Goal: Transaction & Acquisition: Purchase product/service

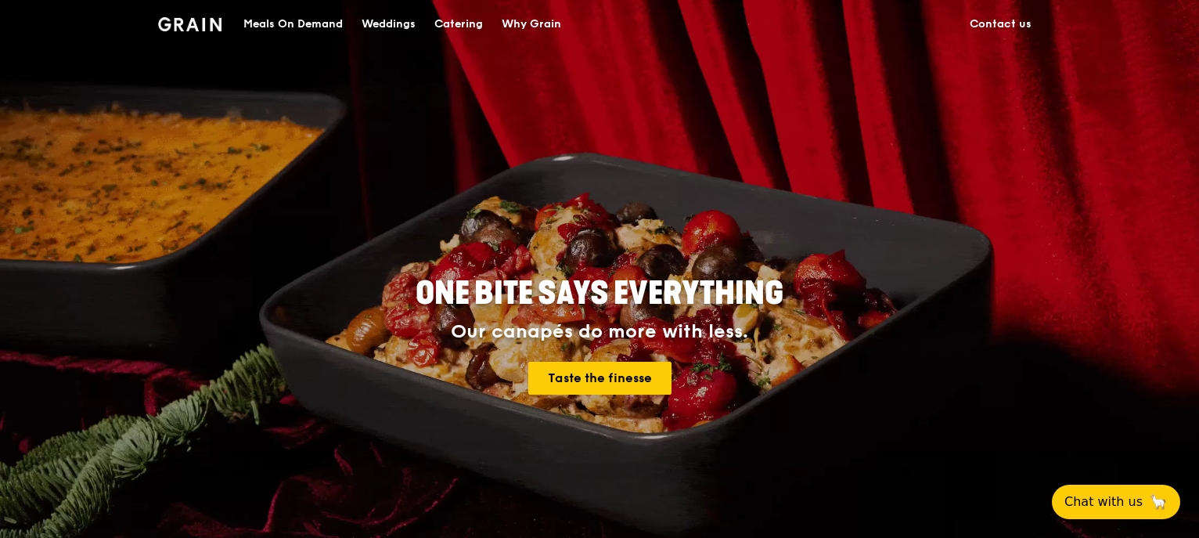
click at [452, 27] on div "Catering" at bounding box center [458, 24] width 49 height 47
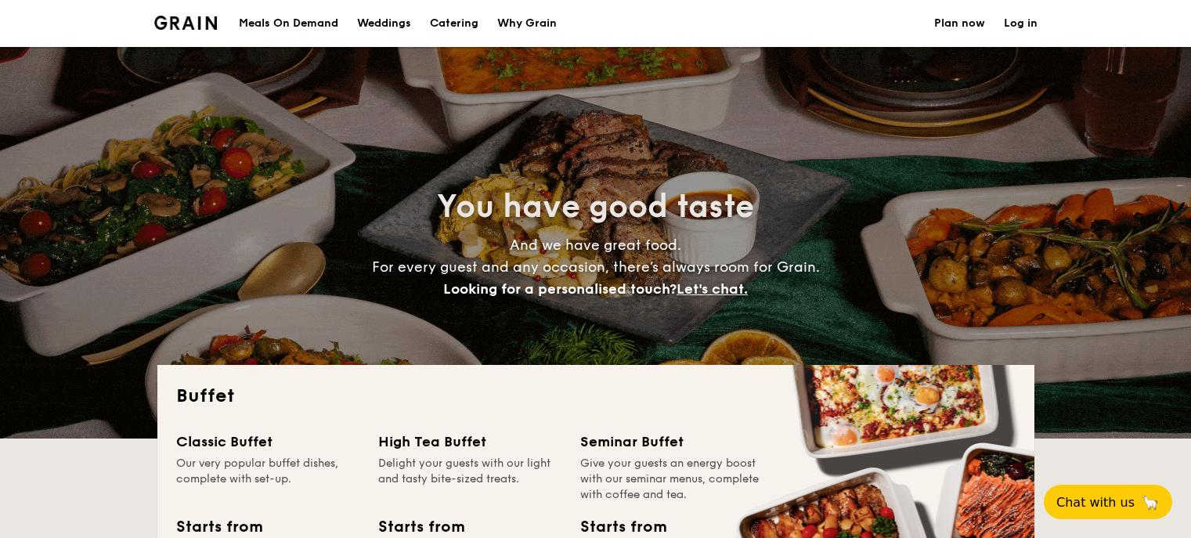
select select
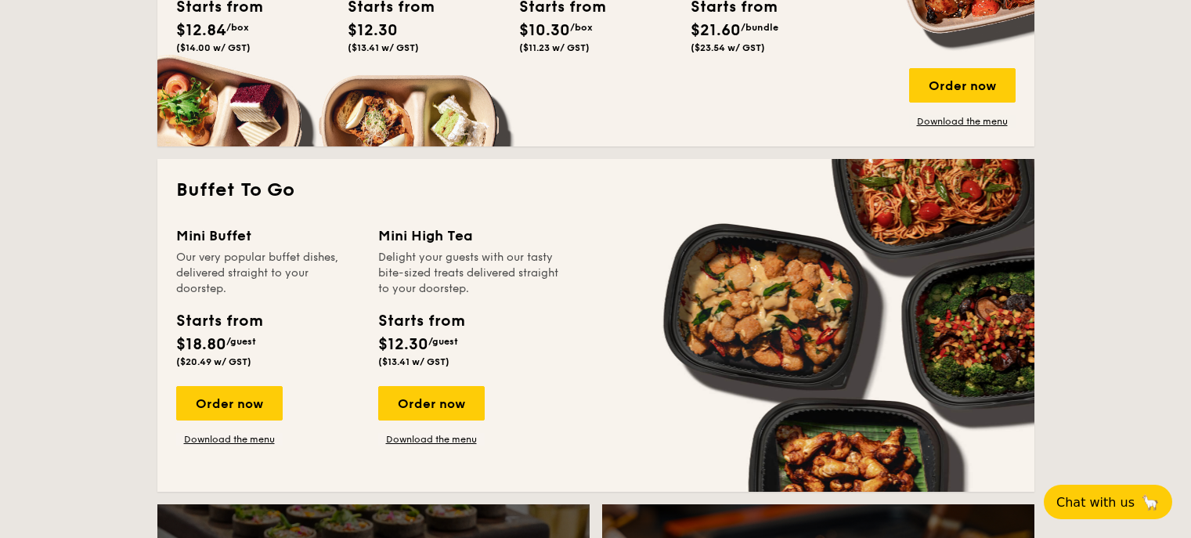
scroll to position [877, 0]
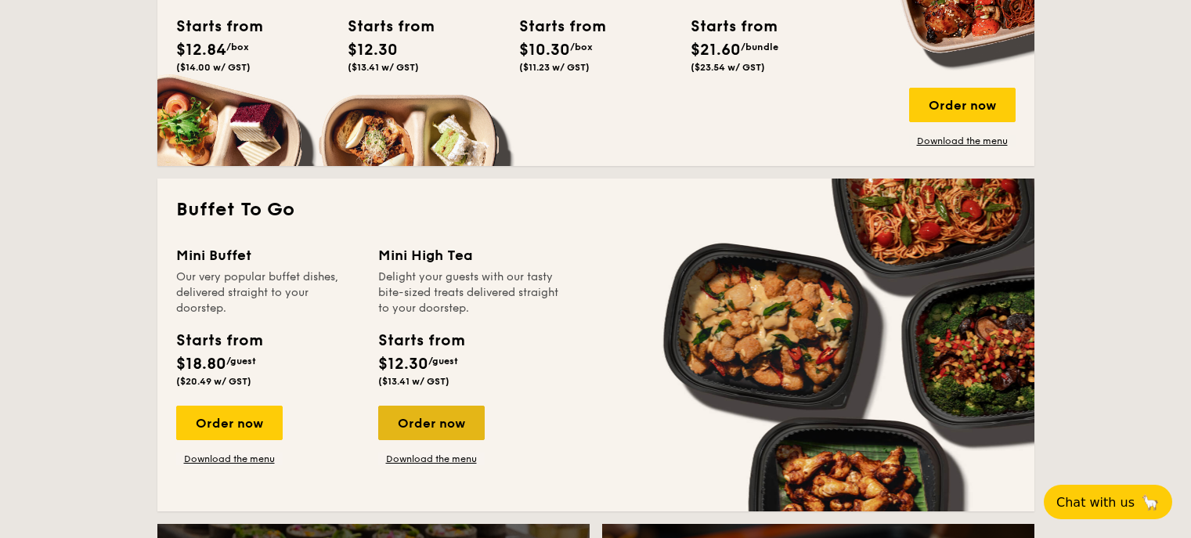
click at [413, 422] on div "Order now" at bounding box center [431, 422] width 106 height 34
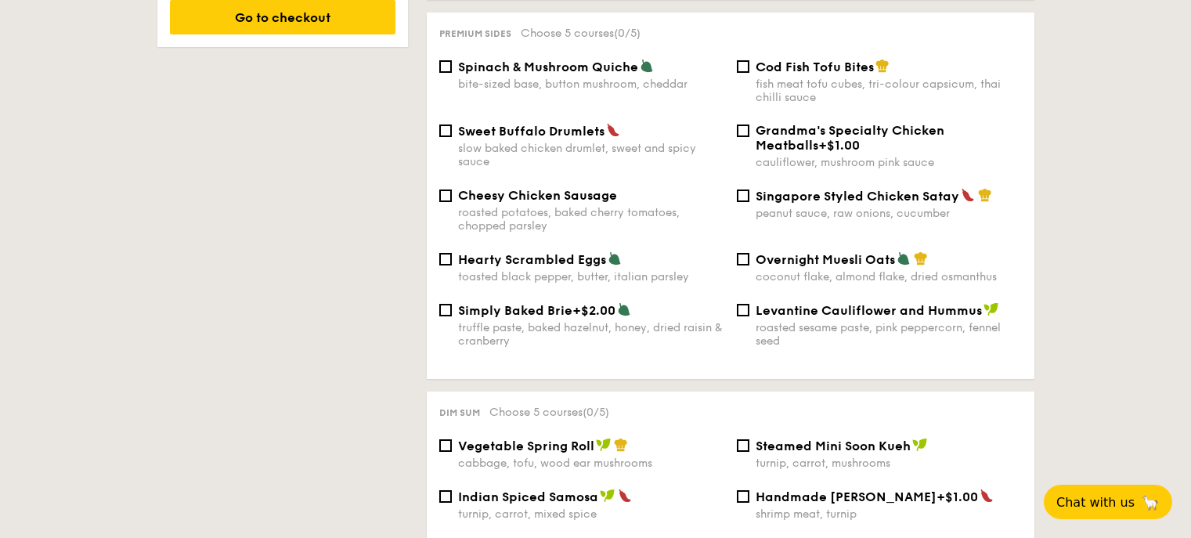
scroll to position [996, 0]
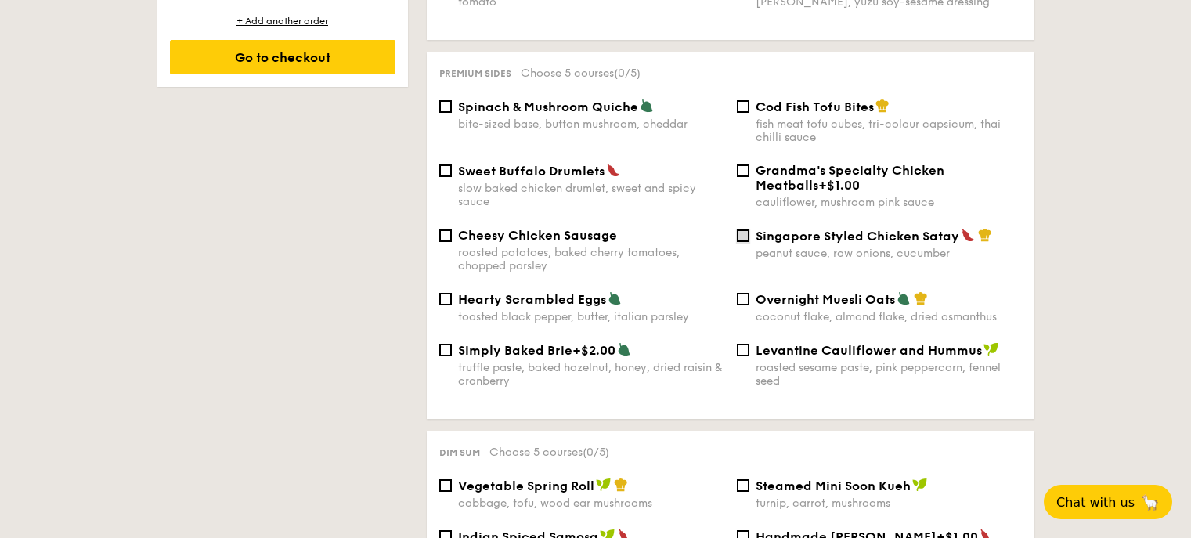
click at [746, 229] on input "Singapore Styled Chicken Satay peanut sauce, raw onions, cucumber" at bounding box center [743, 235] width 13 height 13
checkbox input "true"
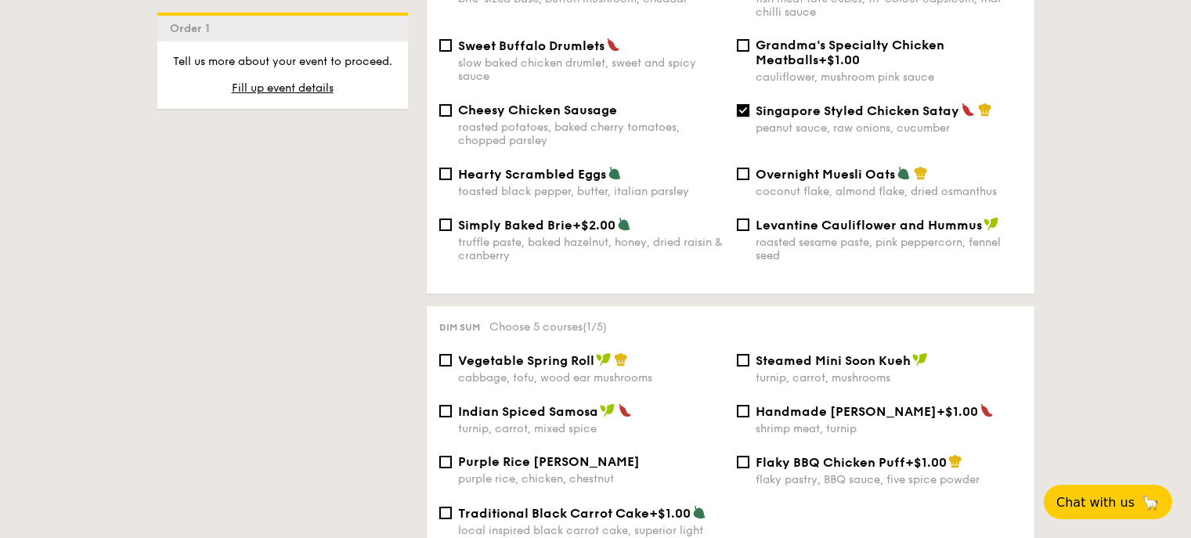
scroll to position [1246, 0]
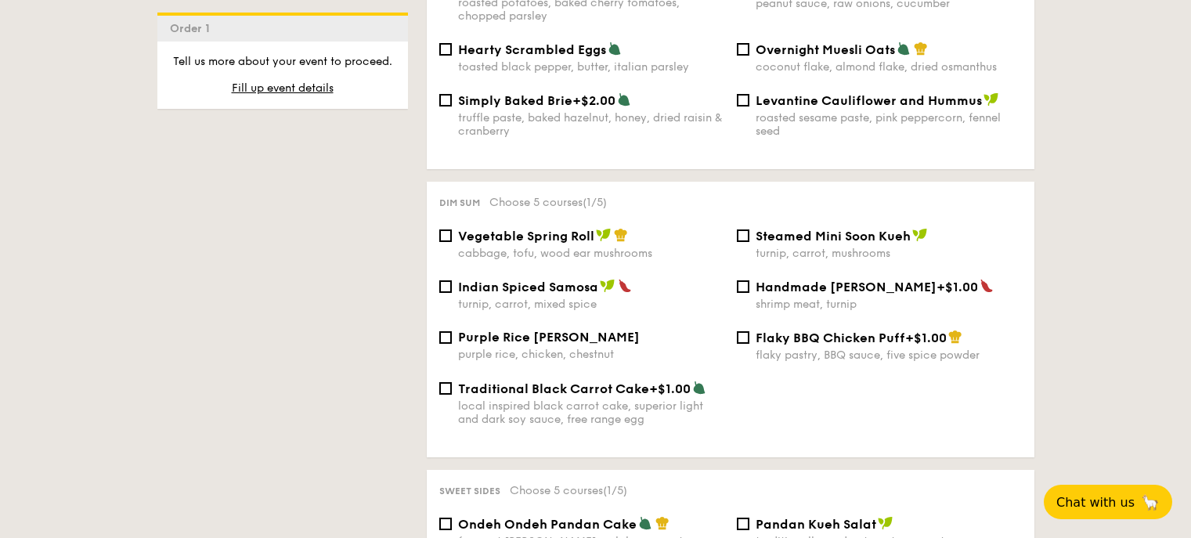
click at [455, 279] on div "Indian Spiced Samosa turnip, carrot, mixed spice" at bounding box center [581, 295] width 297 height 32
click at [452, 279] on div "Indian Spiced Samosa turnip, carrot, mixed spice" at bounding box center [581, 295] width 297 height 32
click at [442, 280] on input "Indian Spiced Samosa turnip, carrot, mixed spice" at bounding box center [445, 286] width 13 height 13
checkbox input "true"
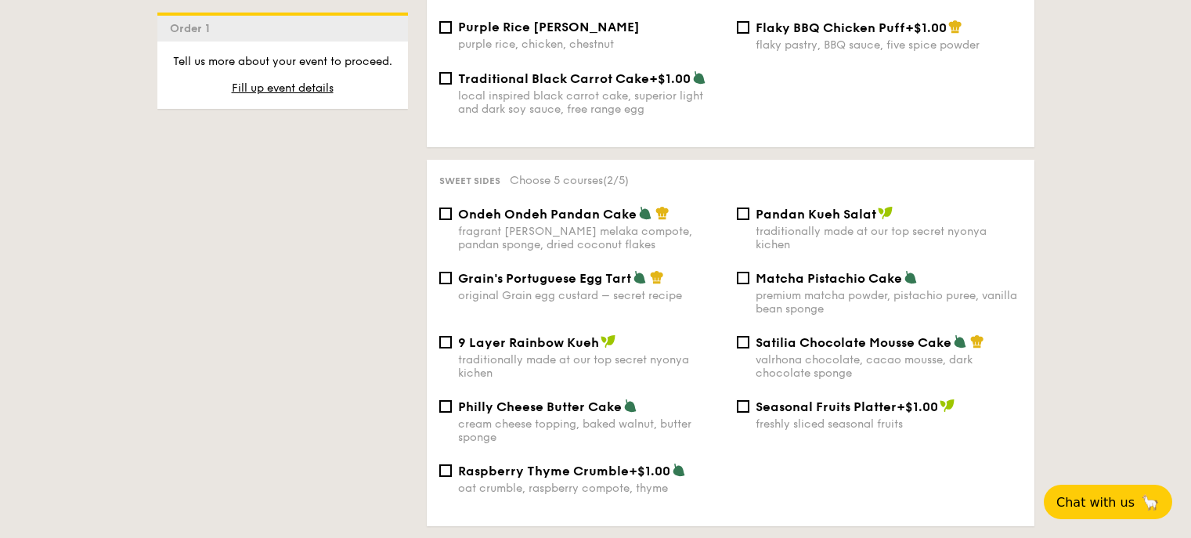
scroll to position [1558, 0]
click at [756, 205] on span "Pandan Kueh Salat" at bounding box center [815, 212] width 121 height 15
click at [749, 206] on input "Pandan Kueh Salat traditionally made at our top secret nyonya kichen" at bounding box center [743, 212] width 13 height 13
checkbox input "true"
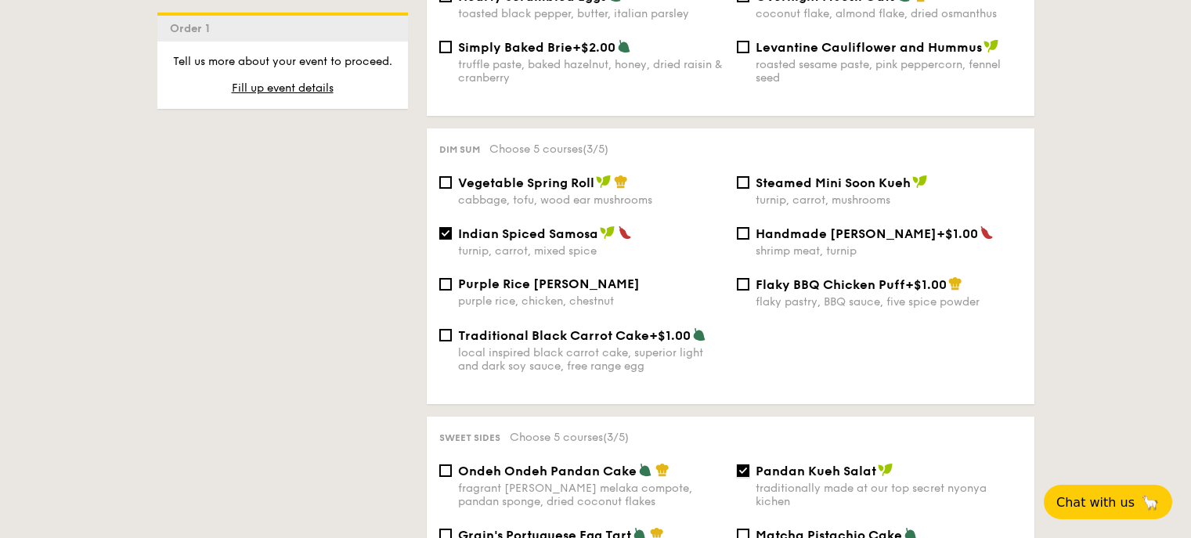
scroll to position [1246, 0]
